Goal: Check status

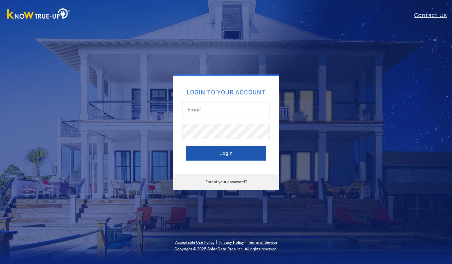
type input "durangarc@hotmail.com"
click at [223, 153] on button "Login" at bounding box center [226, 153] width 80 height 15
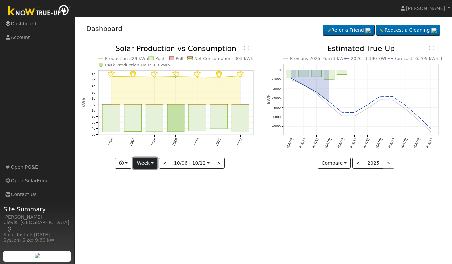
click at [145, 163] on button "Week" at bounding box center [145, 163] width 24 height 11
click at [146, 177] on link "Day" at bounding box center [156, 176] width 46 height 9
type input "[DATE]"
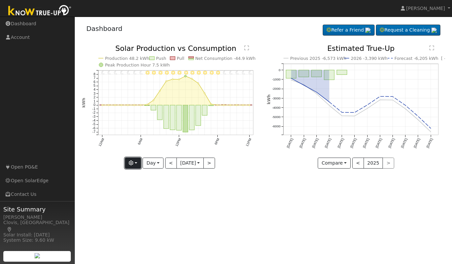
click at [132, 165] on button "button" at bounding box center [133, 163] width 16 height 11
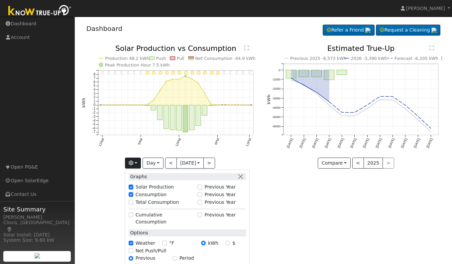
click at [129, 199] on div "Total Consumption" at bounding box center [162, 202] width 66 height 7
click at [129, 202] on input "Total Consumption" at bounding box center [131, 202] width 5 height 5
checkbox input "true"
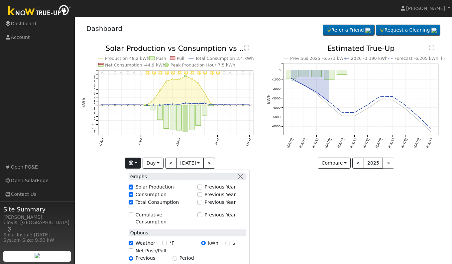
click at [275, 209] on div "User Profile First name Last name Email Email Notifications No Emails No Emails…" at bounding box center [263, 140] width 377 height 247
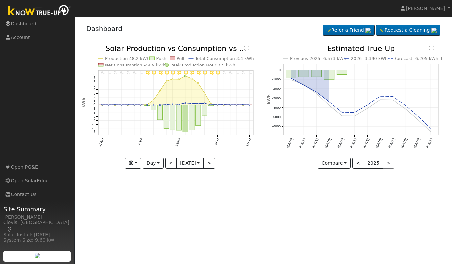
click at [245, 49] on text "" at bounding box center [246, 47] width 5 height 5
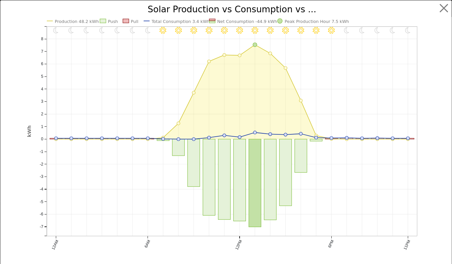
click at [290, 253] on icon "11PM - Clear 10PM - Clear 9PM - Clear 8PM - Clear 7PM - Clear 6PM - Clear 5PM -…" at bounding box center [226, 138] width 399 height 266
click at [439, 10] on button "button" at bounding box center [444, 8] width 13 height 13
